Goal: Information Seeking & Learning: Learn about a topic

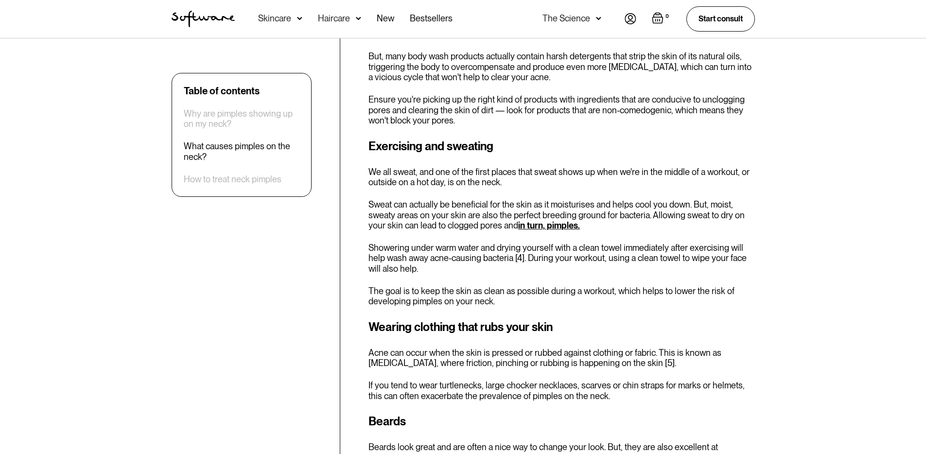
scroll to position [1607, 0]
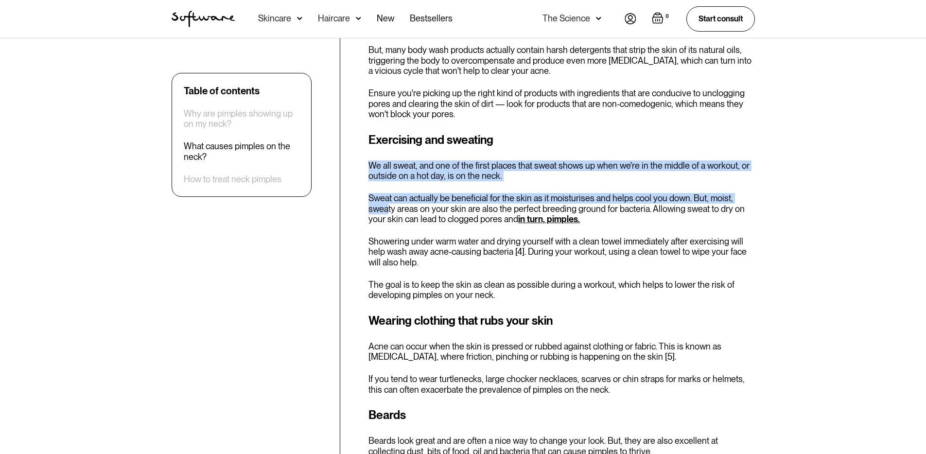
drag, startPoint x: 364, startPoint y: 154, endPoint x: 386, endPoint y: 194, distance: 46.3
click at [386, 194] on div "Table of contents Why are pimples showing up on my neck? What causes pimples on…" at bounding box center [463, 95] width 606 height 2636
click at [385, 194] on p "Sweat can actually be beneficial for the skin as it moisturises and helps cool …" at bounding box center [561, 209] width 386 height 32
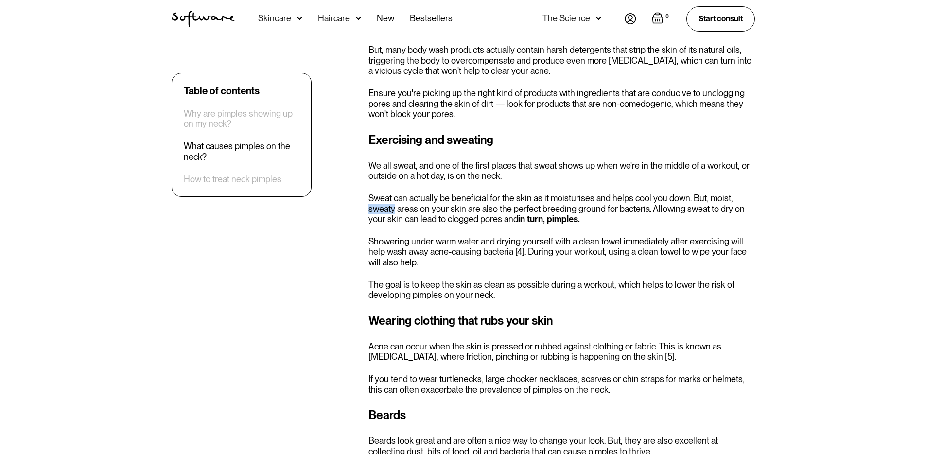
click at [385, 194] on p "Sweat can actually be beneficial for the skin as it moisturises and helps cool …" at bounding box center [561, 209] width 386 height 32
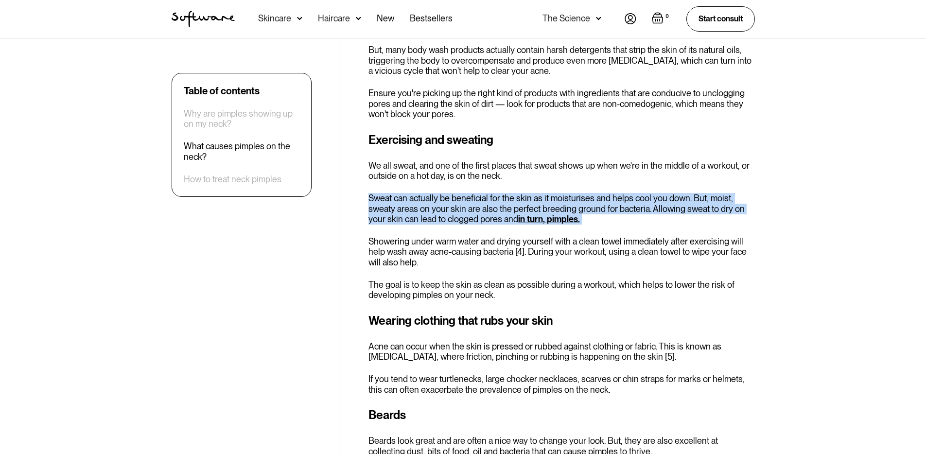
click at [385, 194] on p "Sweat can actually be beneficial for the skin as it moisturises and helps cool …" at bounding box center [561, 209] width 386 height 32
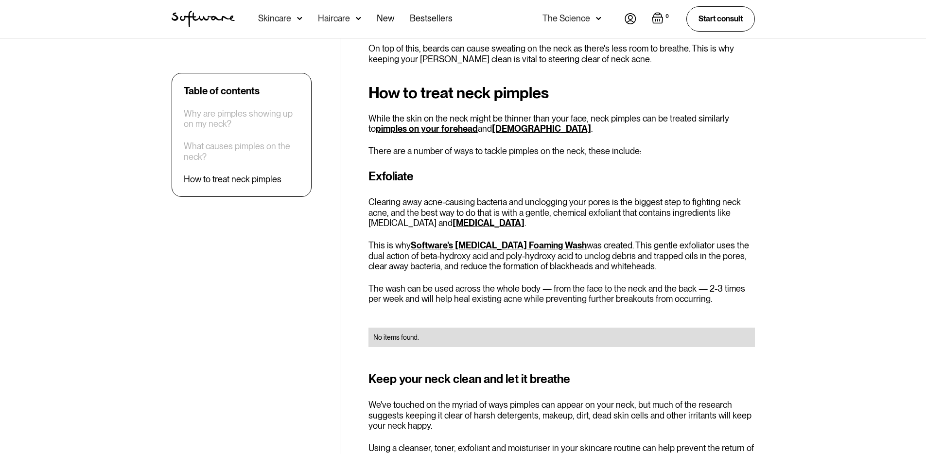
scroll to position [2026, 0]
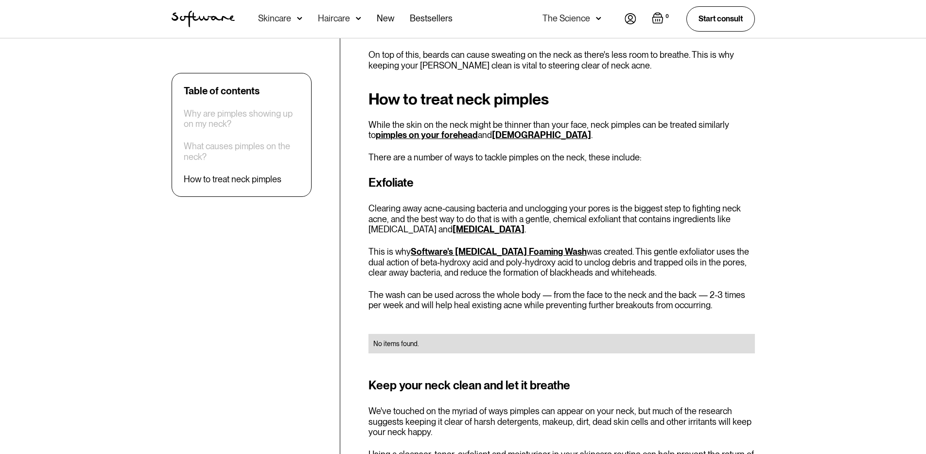
click at [434, 221] on p "Clearing away acne-causing bacteria and unclogging your pores is the biggest st…" at bounding box center [561, 219] width 386 height 32
click at [416, 222] on p "Clearing away acne-causing bacteria and unclogging your pores is the biggest st…" at bounding box center [561, 219] width 386 height 32
